Goal: Task Accomplishment & Management: Complete application form

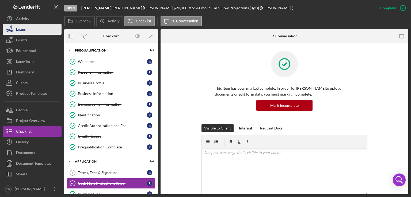
scroll to position [104, 0]
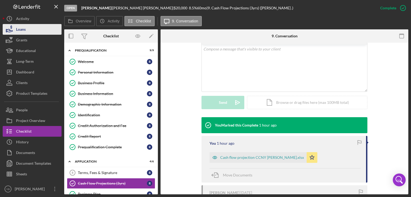
click at [25, 29] on div "Loans" at bounding box center [21, 30] width 10 height 12
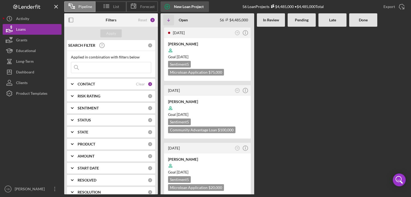
click at [183, 4] on div "New Loan Project" at bounding box center [189, 6] width 30 height 11
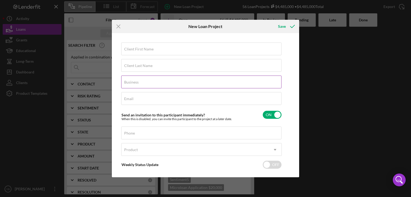
click at [130, 83] on label "Business" at bounding box center [131, 82] width 14 height 4
click at [130, 83] on input "Business" at bounding box center [201, 82] width 160 height 13
paste input "BMADERA BUSINESS SERVICES LLC"
type input "BMADERA BUSINESS SERVICES LLC"
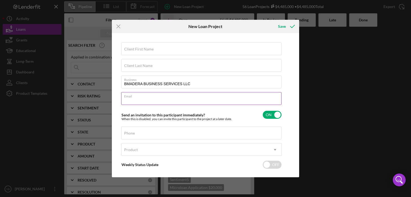
click at [134, 96] on div "Email Required" at bounding box center [201, 98] width 160 height 13
paste input "bel@bmadera.com"
type input "bel@bmadera.com"
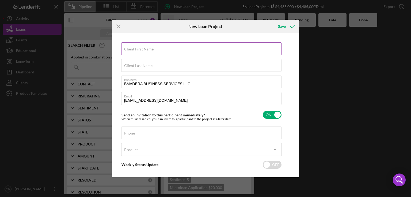
click at [137, 48] on label "Client First Name" at bounding box center [138, 49] width 29 height 4
click at [137, 48] on input "Client First Name" at bounding box center [201, 49] width 160 height 13
paste input "(347) 756-0474"
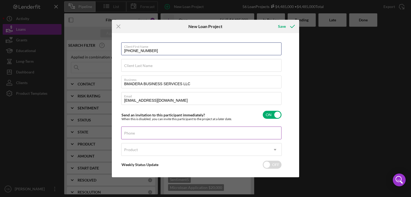
type input "(347) 756-0474"
click at [134, 136] on input "Phone" at bounding box center [201, 133] width 160 height 13
paste input "(347) 756-0474"
type input "(347) 756-0474"
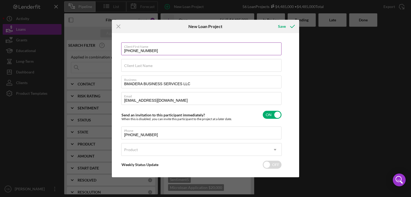
drag, startPoint x: 155, startPoint y: 52, endPoint x: 121, endPoint y: 49, distance: 33.6
click at [121, 49] on input "(347) 756-0474" at bounding box center [201, 49] width 160 height 13
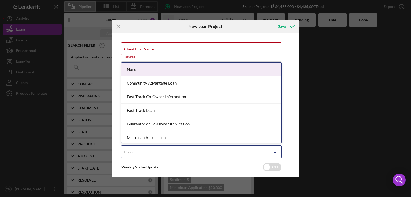
click at [144, 153] on div "Product" at bounding box center [194, 152] width 147 height 12
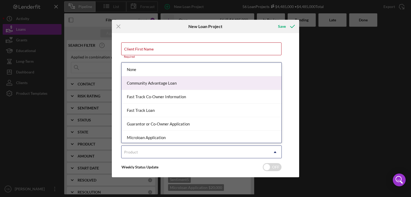
click at [167, 87] on div "Community Advantage Loan" at bounding box center [201, 83] width 160 height 14
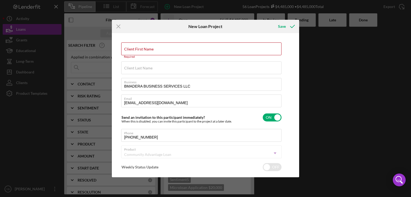
checkbox input "true"
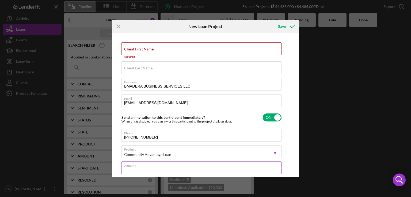
click at [132, 171] on input "Amount" at bounding box center [201, 168] width 160 height 13
type input "$5"
type textarea "Here's a snapshot of information that has been fully approved, as well as the i…"
type input "$50"
type textarea "Here's a snapshot of information that has been fully approved, as well as the i…"
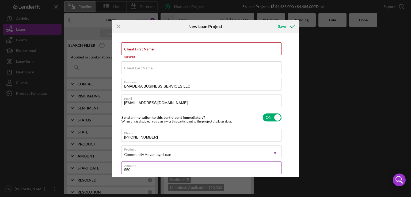
type input "$500"
type textarea "Here's a snapshot of information that has been fully approved, as well as the i…"
type input "$5,000"
type textarea "Here's a snapshot of information that has been fully approved, as well as the i…"
type input "$50,000"
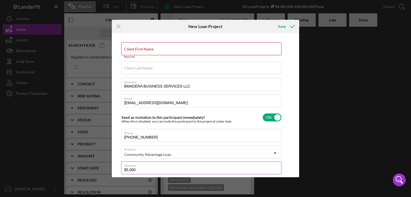
type textarea "Here's a snapshot of information that has been fully approved, as well as the i…"
type input "$50,000"
click at [273, 21] on button "Save" at bounding box center [286, 26] width 26 height 11
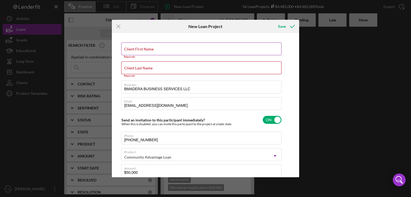
type textarea "Here's a snapshot of information that has been fully approved, as well as the i…"
click at [127, 49] on label "Client First Name" at bounding box center [138, 49] width 29 height 4
click at [127, 49] on input "Client First Name" at bounding box center [201, 49] width 160 height 13
paste input "BELNARDINA MADERA"
type input "BELNARDINA MADERA"
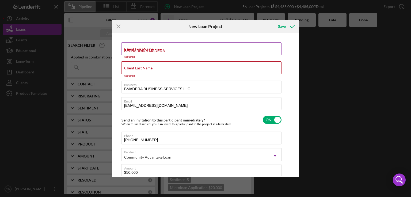
type textarea "Here's a snapshot of information that has been fully approved, as well as the i…"
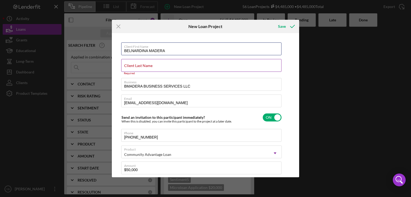
type input "BELNARDINA MADERA"
type textarea "Here's a snapshot of information that has been fully approved, as well as the i…"
click at [128, 66] on label "Client Last Name" at bounding box center [138, 66] width 28 height 4
click at [128, 66] on input "Client Last Name" at bounding box center [201, 65] width 160 height 13
paste input "BELNARDINA MADERA"
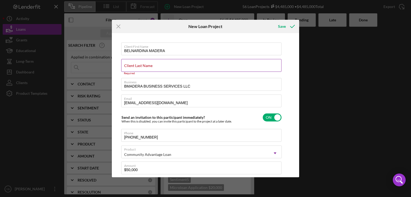
type input "BELNARDINA MADERA"
type textarea "Here's a snapshot of information that has been fully approved, as well as the i…"
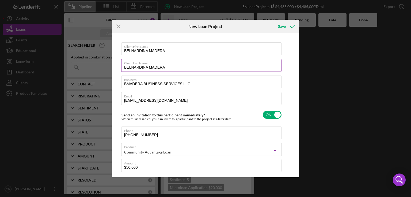
click at [149, 66] on input "BELNARDINA MADERA" at bounding box center [201, 65] width 160 height 13
type input "BELNARDINAMADERA"
type textarea "Here's a snapshot of information that has been fully approved, as well as the i…"
type input "BELNARDINMADERA"
type textarea "Here's a snapshot of information that has been fully approved, as well as the i…"
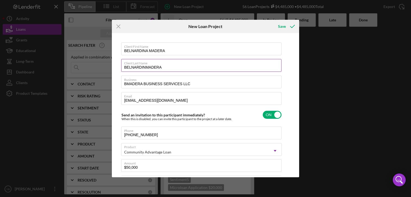
type input "BELNARDIMADERA"
type textarea "Here's a snapshot of information that has been fully approved, as well as the i…"
type input "BELNARDMADERA"
type textarea "Here's a snapshot of information that has been fully approved, as well as the i…"
type input "BELNAMADERA"
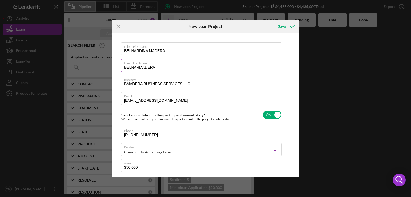
type textarea "Here's a snapshot of information that has been fully approved, as well as the i…"
type input "BELNMADERA"
type textarea "Here's a snapshot of information that has been fully approved, as well as the i…"
type input "BELMADERA"
type textarea "Here's a snapshot of information that has been fully approved, as well as the i…"
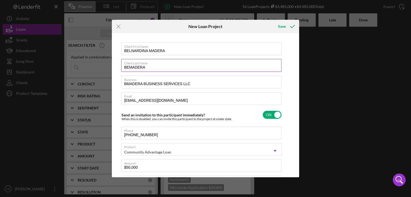
type input "BMADERA"
type textarea "Here's a snapshot of information that has been fully approved, as well as the i…"
type input "MADERA"
type textarea "Here's a snapshot of information that has been fully approved, as well as the i…"
type input "MADERA"
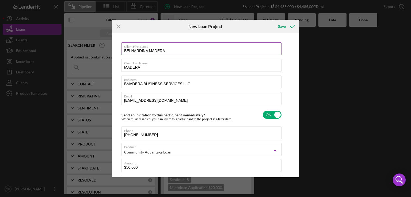
type textarea "Here's a snapshot of information that has been fully approved, as well as the i…"
drag, startPoint x: 148, startPoint y: 52, endPoint x: 168, endPoint y: 51, distance: 20.6
click at [168, 51] on input "BELNARDINA MADERA" at bounding box center [201, 49] width 160 height 13
type input "BELNARDINA"
type textarea "Here's a snapshot of information that has been fully approved, as well as the i…"
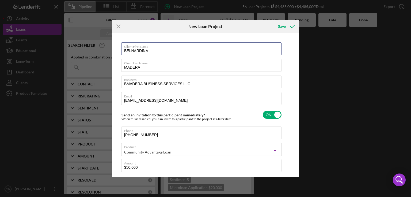
type input "BELNARDINA"
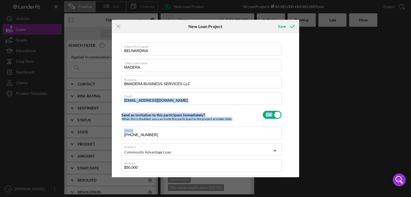
drag, startPoint x: 297, startPoint y: 105, endPoint x: 293, endPoint y: 125, distance: 20.2
click at [293, 125] on div "Client First Name BELNARDINA Client Last Name MADERA Business BMADERA BUSINESS …" at bounding box center [205, 106] width 185 height 142
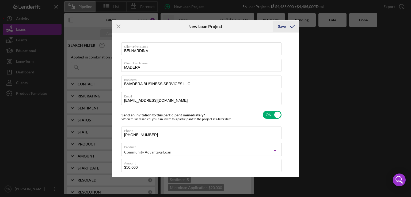
click at [284, 25] on div "Save" at bounding box center [282, 26] width 8 height 11
type textarea "Here's a snapshot of information that has been fully approved, as well as the i…"
checkbox input "false"
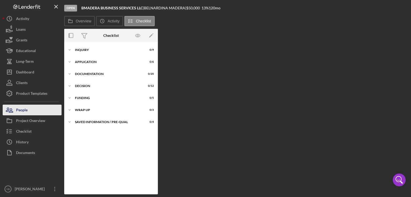
click at [21, 110] on div "People" at bounding box center [22, 111] width 12 height 12
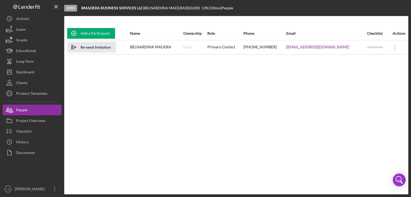
click at [90, 49] on div "Re-send Invitation" at bounding box center [96, 47] width 30 height 11
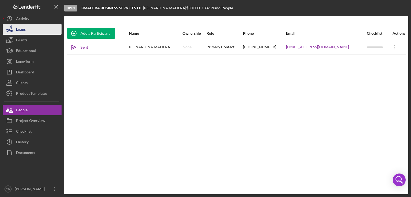
click at [24, 32] on div "Loans" at bounding box center [21, 30] width 10 height 12
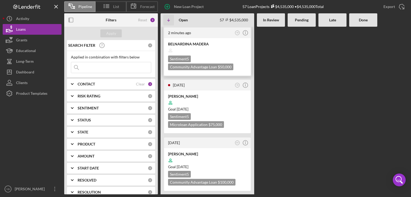
click at [213, 42] on div "BELNARDINA MADERA" at bounding box center [207, 43] width 79 height 5
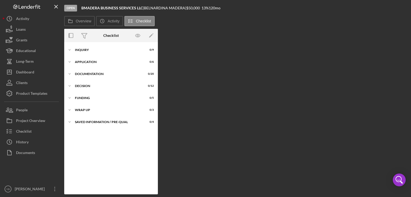
click at [213, 42] on div "Open BMADERA BUSINESS SERVICES LLC | BELNARDINA MADERA | $50,000 $50,000 13 % 1…" at bounding box center [236, 97] width 344 height 195
click at [84, 49] on div "Inquiry" at bounding box center [113, 49] width 76 height 3
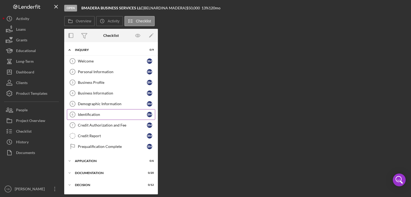
click at [88, 116] on div "Identification" at bounding box center [112, 115] width 69 height 4
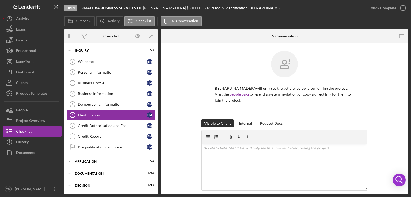
click at [382, 66] on div "BELNARDINA MADERA will only see the activity below after joining the project. V…" at bounding box center [284, 85] width 232 height 69
click at [400, 93] on div "BELNARDINA MADERA will only see the activity below after joining the project. V…" at bounding box center [284, 167] width 248 height 248
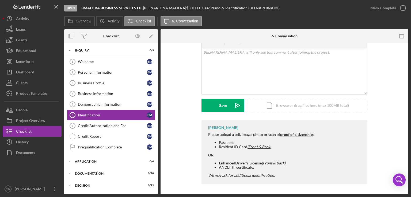
scroll to position [96, 0]
click at [293, 106] on div "Icon/Document Browse or drag files here (max 100MB total) Tap to choose files o…" at bounding box center [307, 105] width 120 height 13
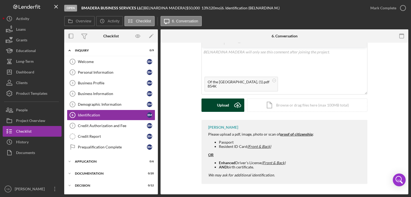
click at [220, 108] on div "Upload" at bounding box center [223, 105] width 12 height 13
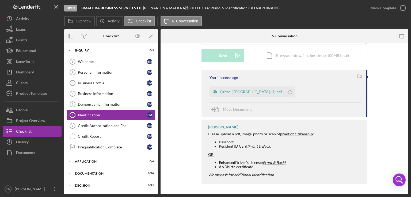
scroll to position [28, 0]
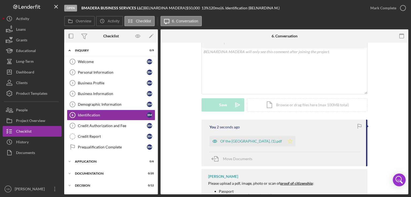
click at [288, 141] on polygon "button" at bounding box center [290, 141] width 5 height 4
click at [382, 11] on div "Mark Complete" at bounding box center [383, 8] width 26 height 11
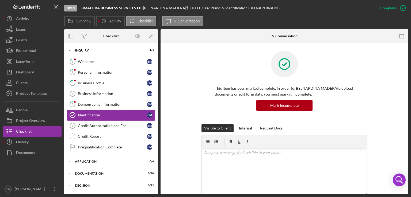
click at [96, 124] on div "Credit Authorization and Fee" at bounding box center [112, 126] width 69 height 4
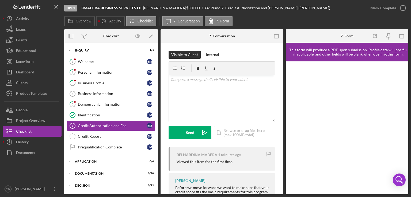
scroll to position [26, 0]
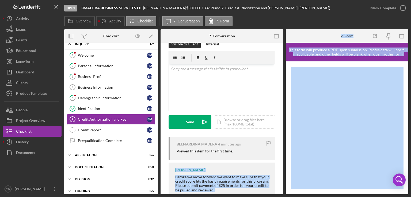
scroll to position [26, 0]
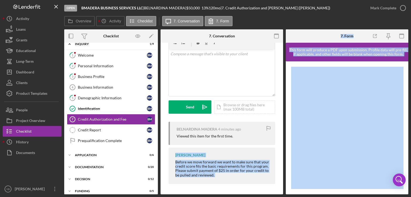
drag, startPoint x: 281, startPoint y: 170, endPoint x: 284, endPoint y: 185, distance: 15.4
click at [284, 185] on div "Overview Internal Workflow Stage Open Icon/Dropdown Arrow Archive (can unarchiv…" at bounding box center [236, 111] width 344 height 165
click at [20, 33] on div "Loans" at bounding box center [21, 30] width 10 height 12
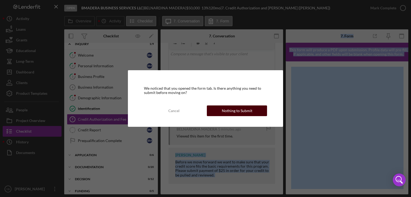
click at [249, 111] on div "Nothing to Submit" at bounding box center [237, 111] width 30 height 11
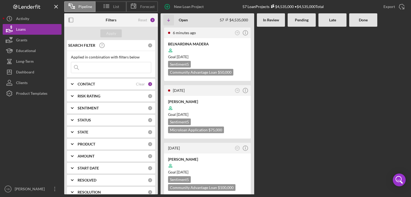
click at [93, 85] on b "CONTACT" at bounding box center [86, 84] width 17 height 4
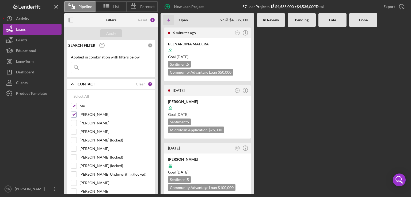
click at [74, 116] on input "Dale Owen" at bounding box center [73, 114] width 5 height 5
checkbox input "false"
click at [108, 32] on div "Apply" at bounding box center [111, 33] width 10 height 8
click at [304, 110] on div at bounding box center [302, 111] width 28 height 168
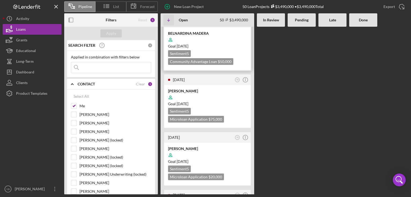
click at [230, 45] on div "Goal 2 months from now" at bounding box center [207, 46] width 79 height 5
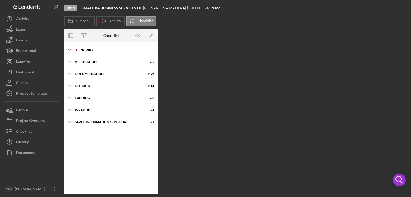
click at [89, 53] on div "Icon/Expander Inquiry 1 / 9" at bounding box center [111, 50] width 94 height 11
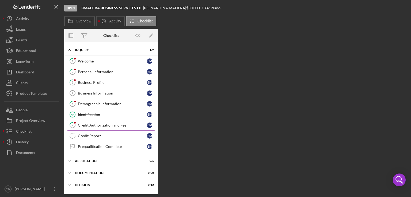
click at [91, 125] on div "Credit Authorization and Fee" at bounding box center [112, 125] width 69 height 4
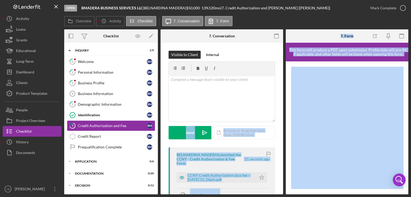
drag, startPoint x: 284, startPoint y: 90, endPoint x: 288, endPoint y: 110, distance: 20.5
click at [288, 110] on div "Overview Internal Workflow Stage Open Icon/Dropdown Arrow Archive (can unarchiv…" at bounding box center [236, 111] width 344 height 165
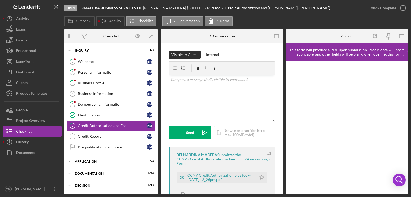
click at [280, 103] on div "Visible to Client Internal v Color teal Color pink Remove color Add row above A…" at bounding box center [221, 161] width 122 height 236
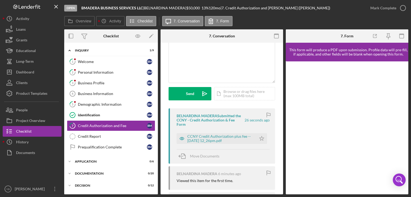
scroll to position [40, 0]
click at [260, 140] on icon "Icon/Star" at bounding box center [261, 138] width 11 height 11
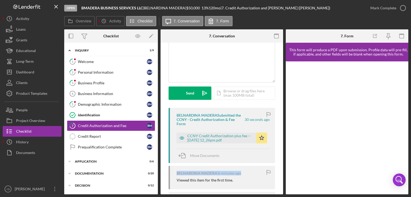
drag, startPoint x: 283, startPoint y: 164, endPoint x: 281, endPoint y: 161, distance: 3.6
click at [281, 161] on div "Overview Internal Workflow Stage Open Icon/Dropdown Arrow Archive (can unarchiv…" at bounding box center [236, 111] width 344 height 165
click at [281, 161] on div "Visible to Client Internal v Color teal Color pink Remove color Add row above A…" at bounding box center [221, 121] width 122 height 236
click at [389, 8] on div "Mark Complete" at bounding box center [383, 8] width 26 height 11
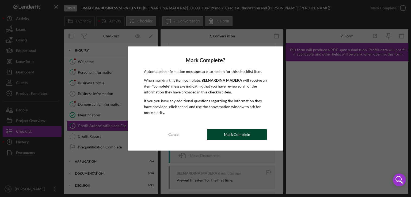
click at [229, 133] on div "Mark Complete" at bounding box center [237, 134] width 26 height 11
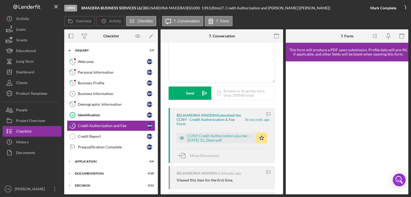
scroll to position [125, 0]
